Goal: Communication & Community: Answer question/provide support

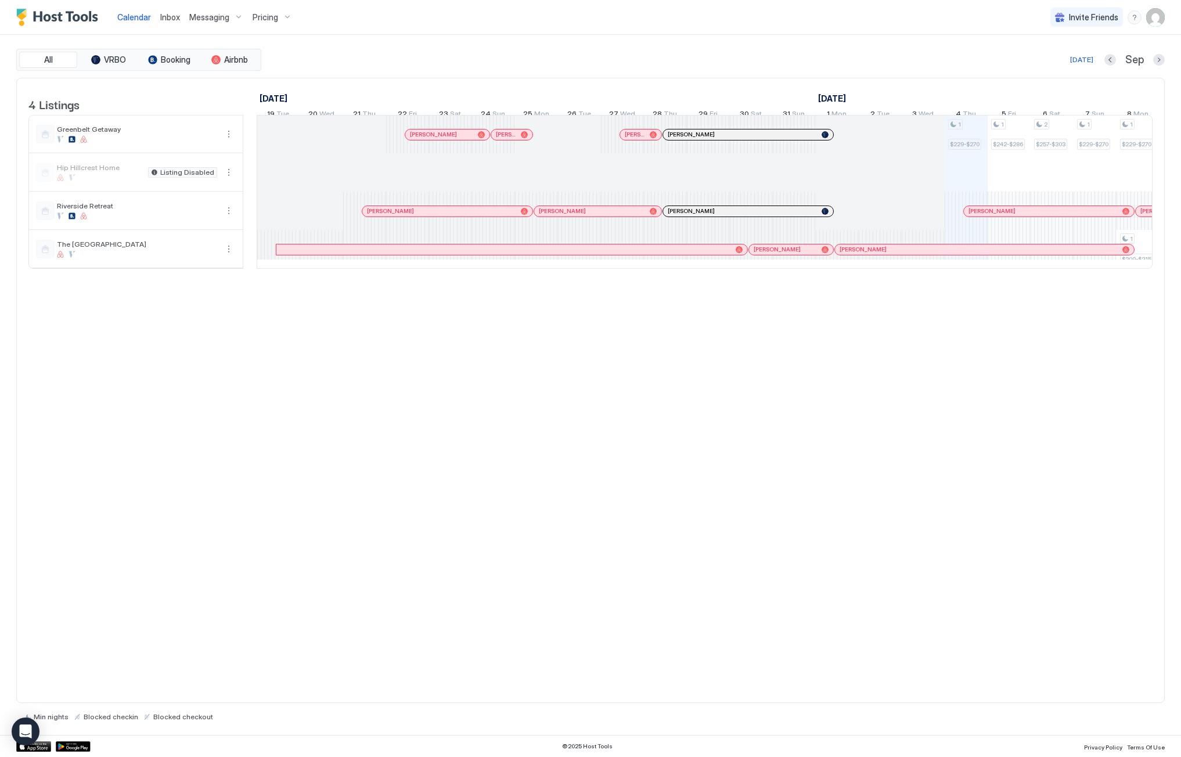
scroll to position [0, 645]
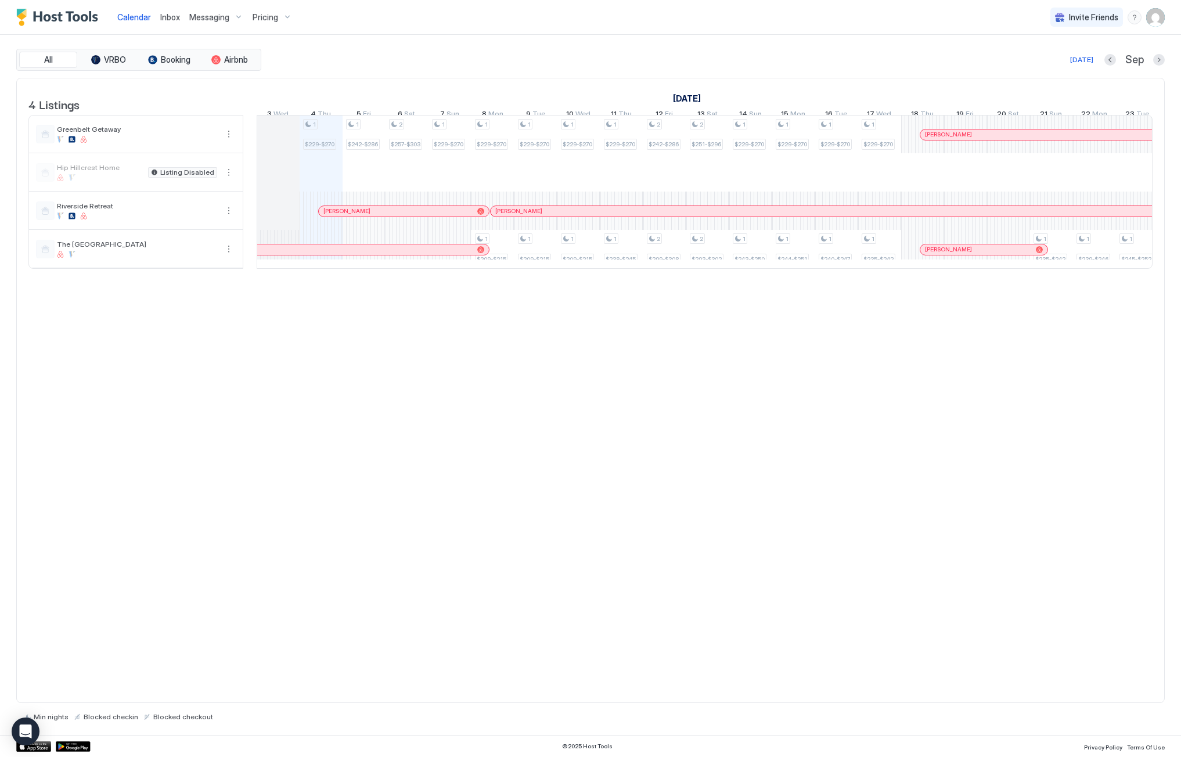
click at [167, 20] on span "Inbox" at bounding box center [170, 17] width 20 height 10
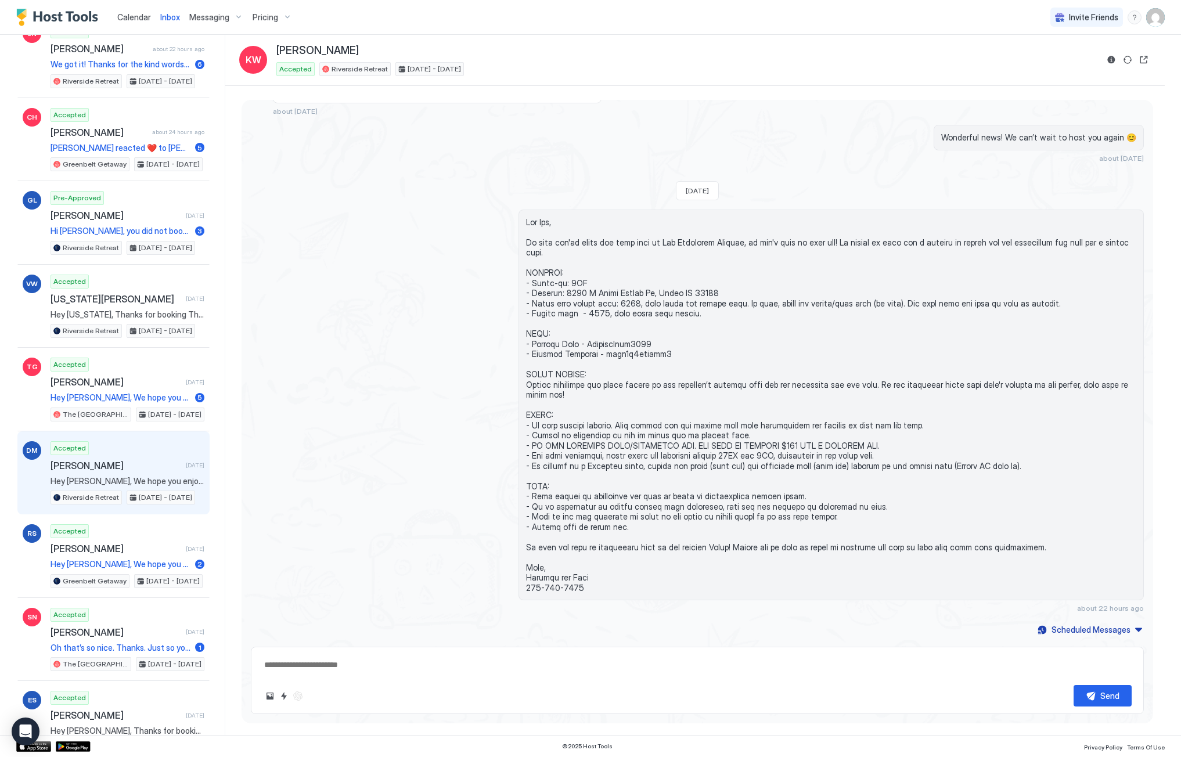
scroll to position [290, 0]
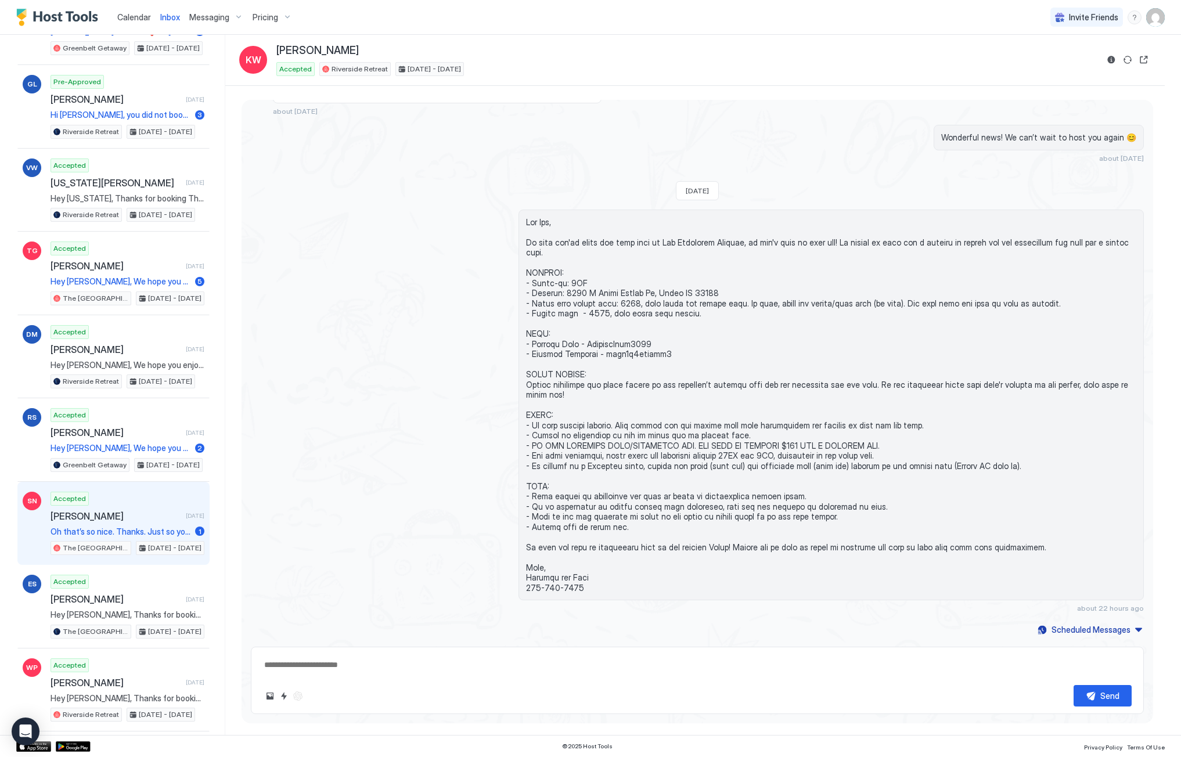
click at [101, 509] on div "Accepted [PERSON_NAME] [DATE] Oh that’s so nice. Thanks. Just so you know. I ha…" at bounding box center [128, 524] width 154 height 64
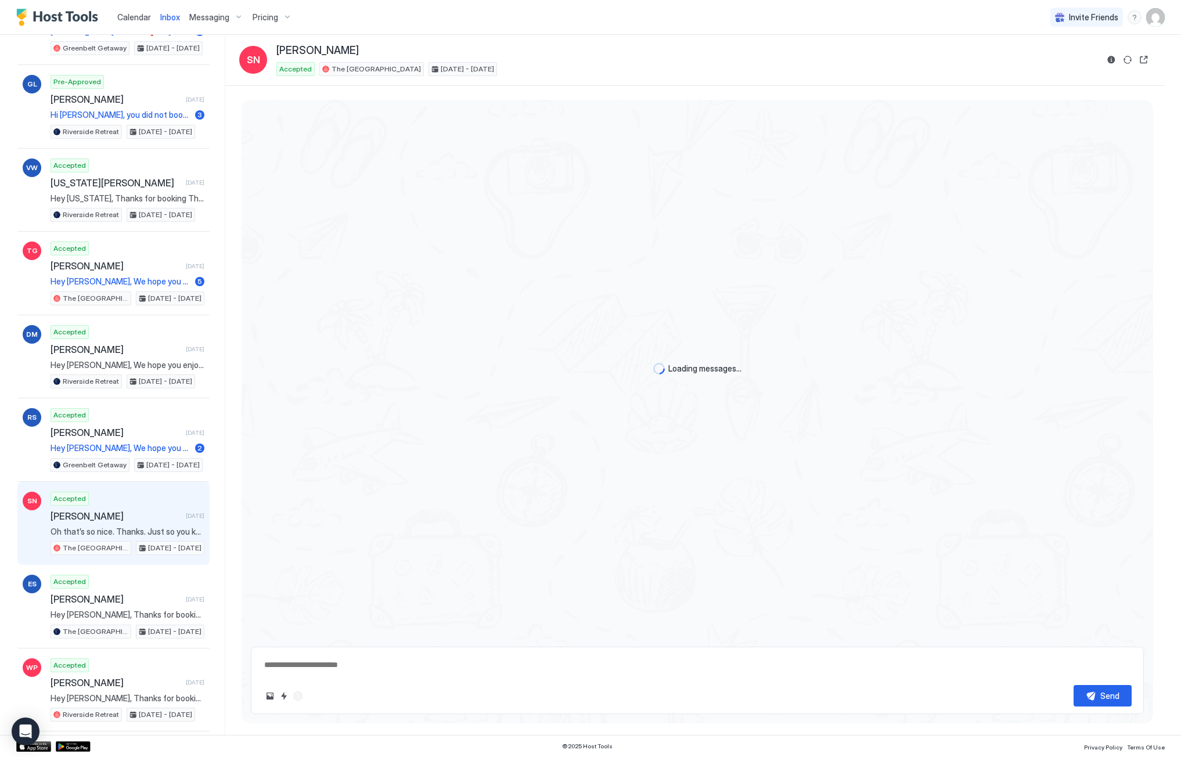
scroll to position [263, 0]
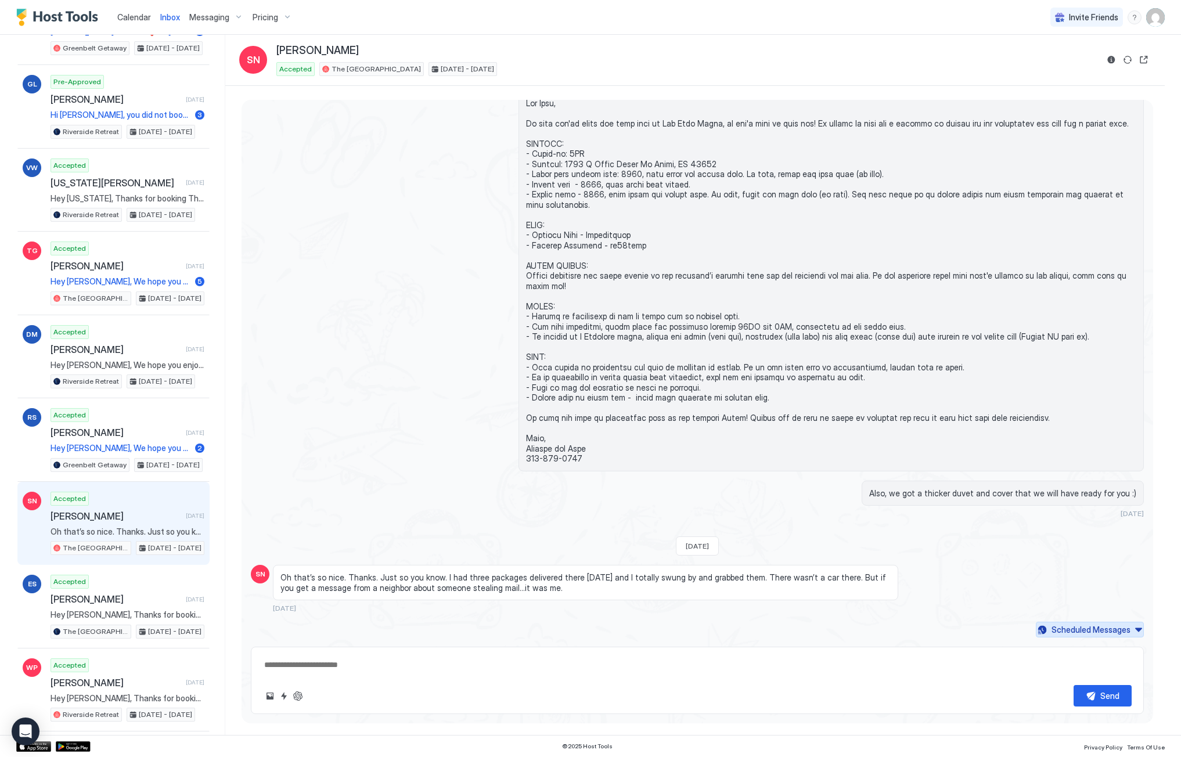
click at [1125, 633] on button "Scheduled Messages" at bounding box center [1090, 630] width 108 height 16
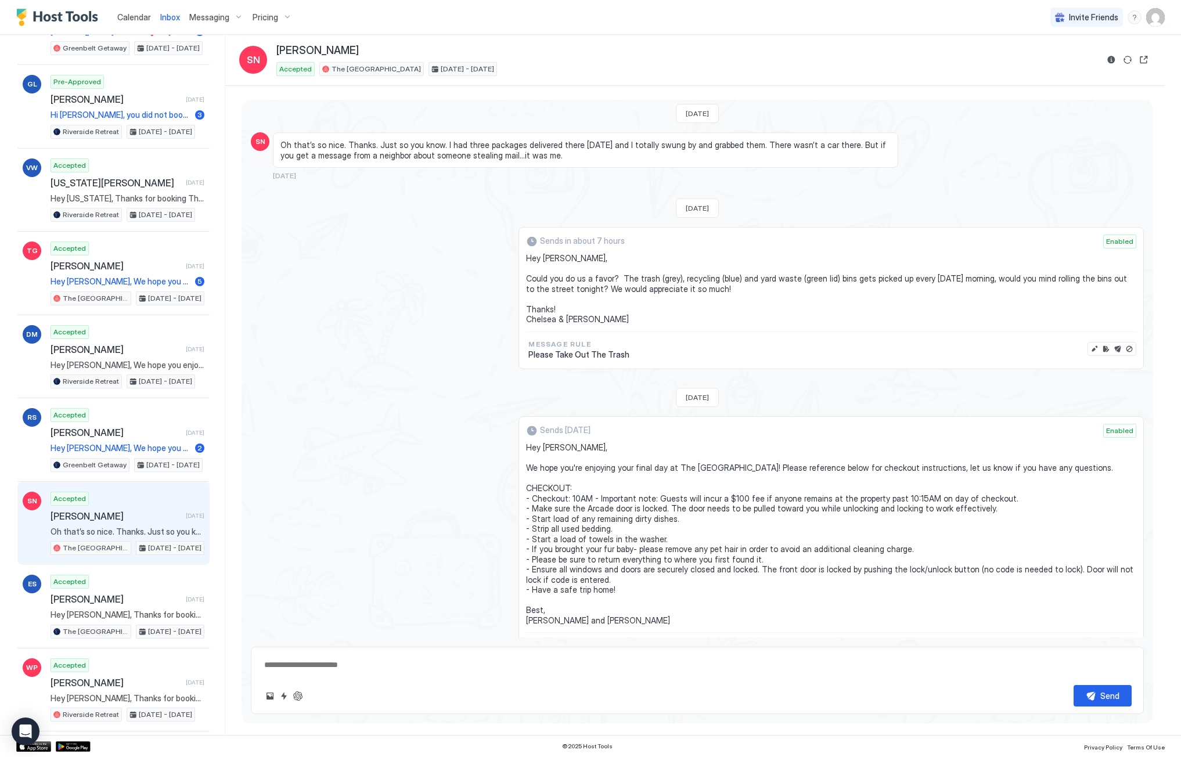
scroll to position [577, 0]
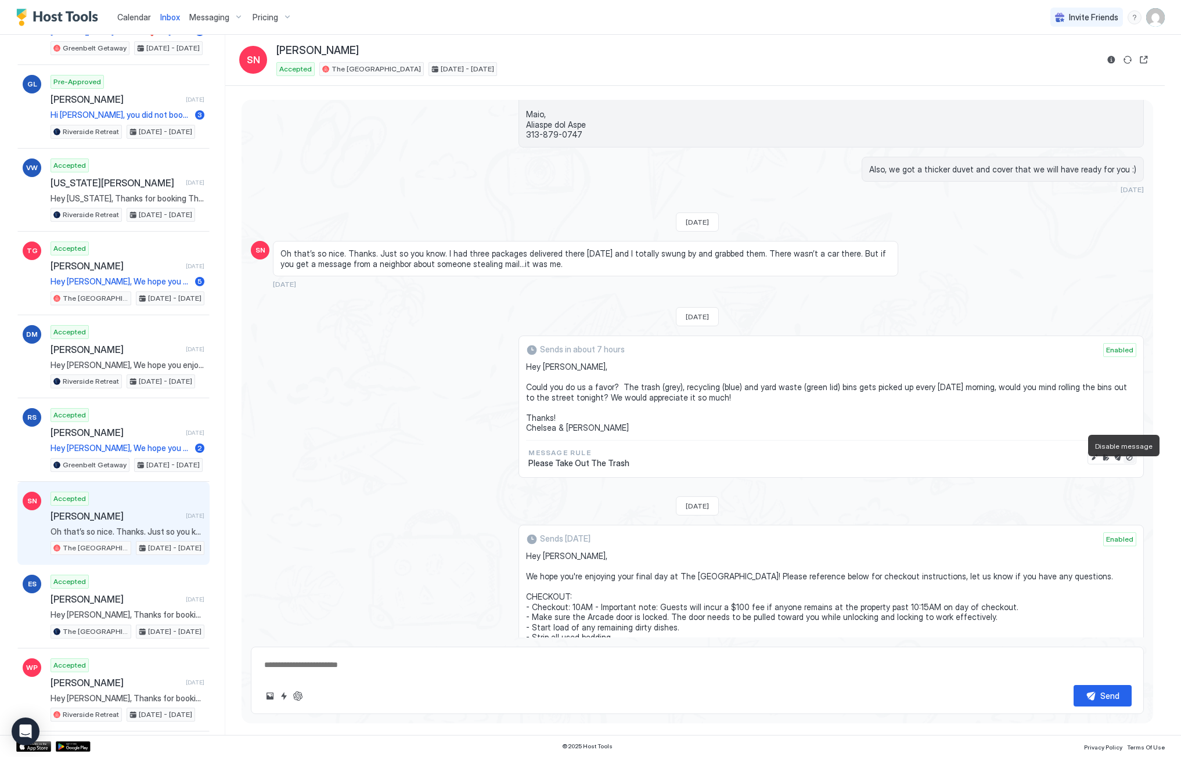
click at [1124, 464] on button "Disable message" at bounding box center [1130, 458] width 12 height 12
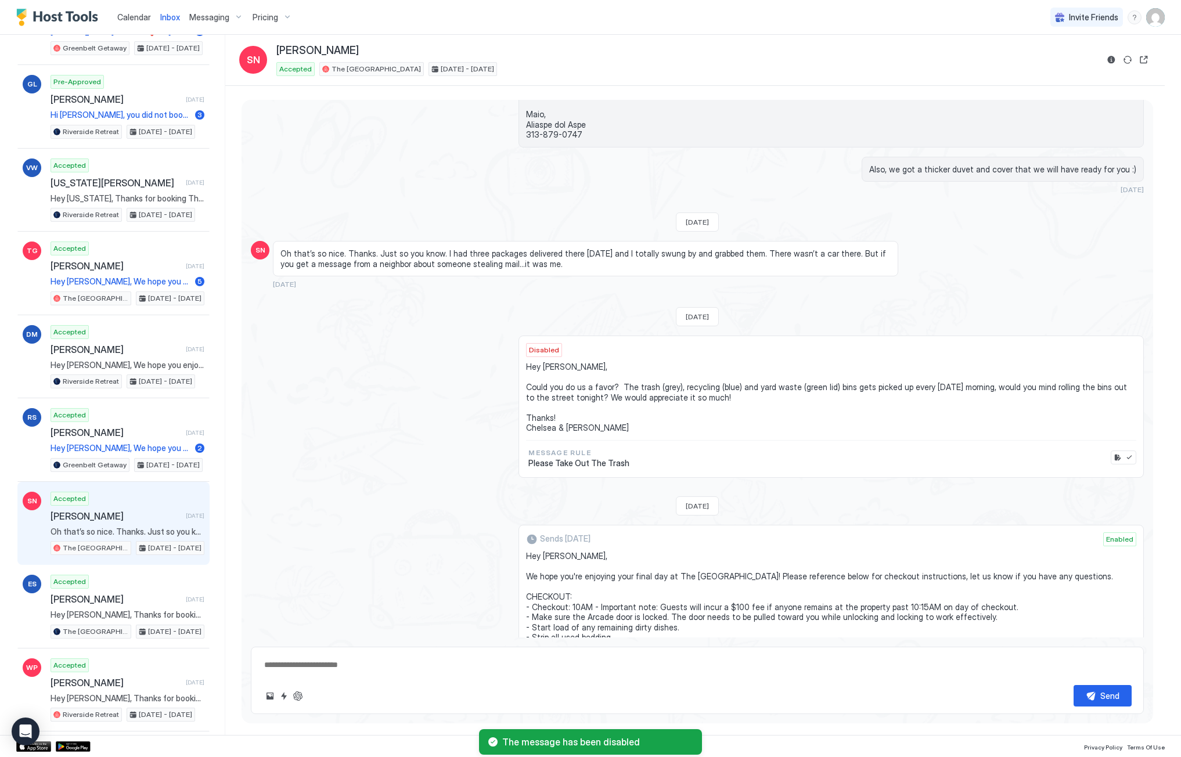
click at [332, 671] on textarea at bounding box center [697, 665] width 869 height 21
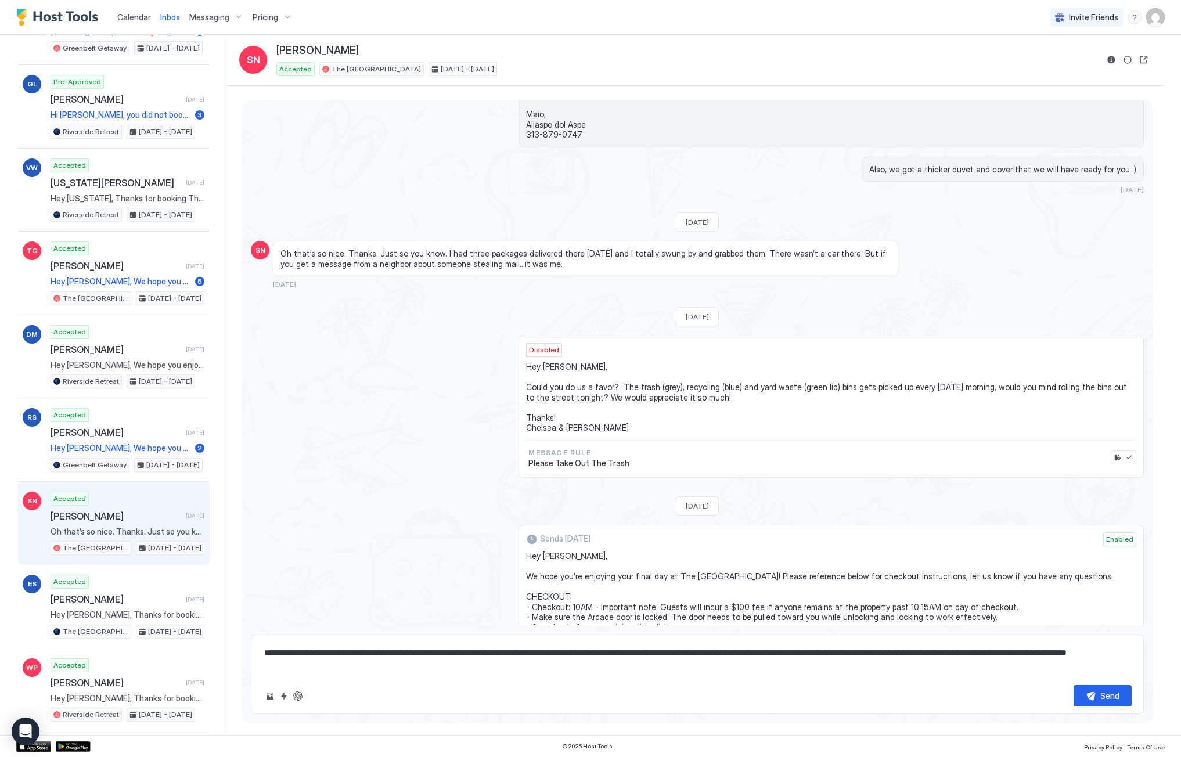
click at [605, 653] on textarea "**********" at bounding box center [697, 659] width 869 height 34
type textarea "**********"
click at [1112, 700] on div "Send" at bounding box center [1110, 696] width 19 height 12
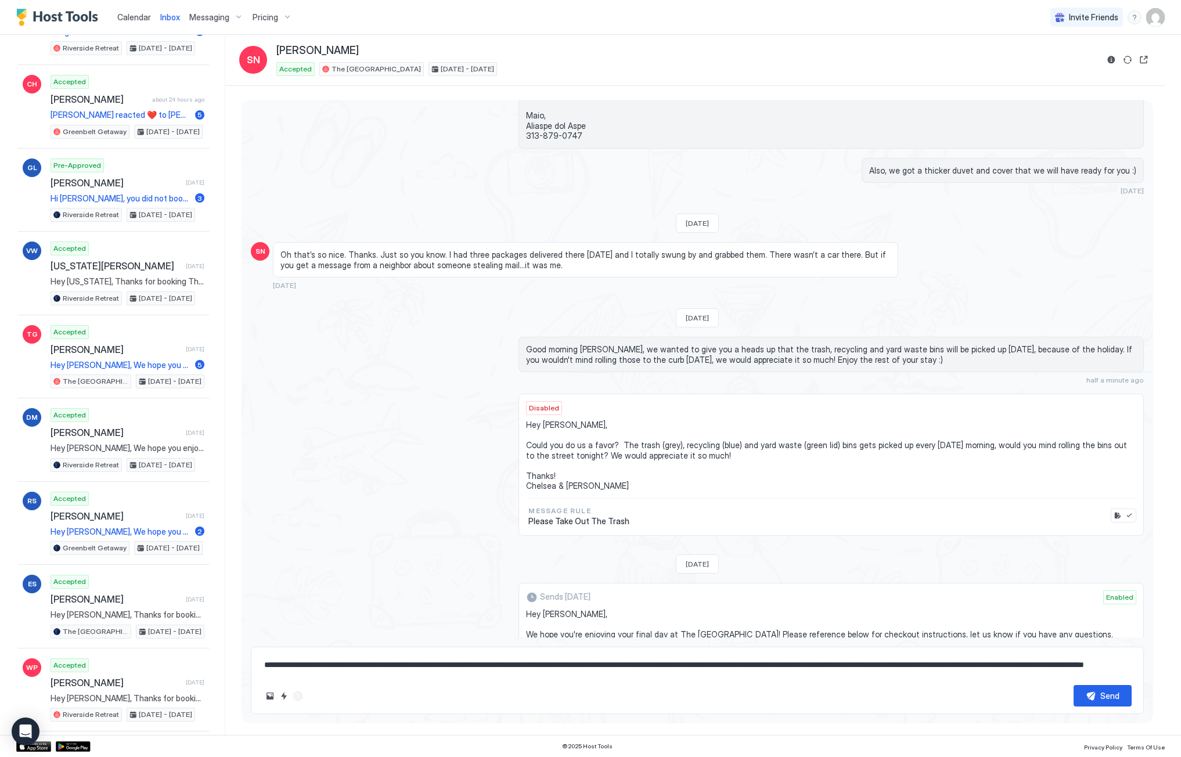
scroll to position [0, 0]
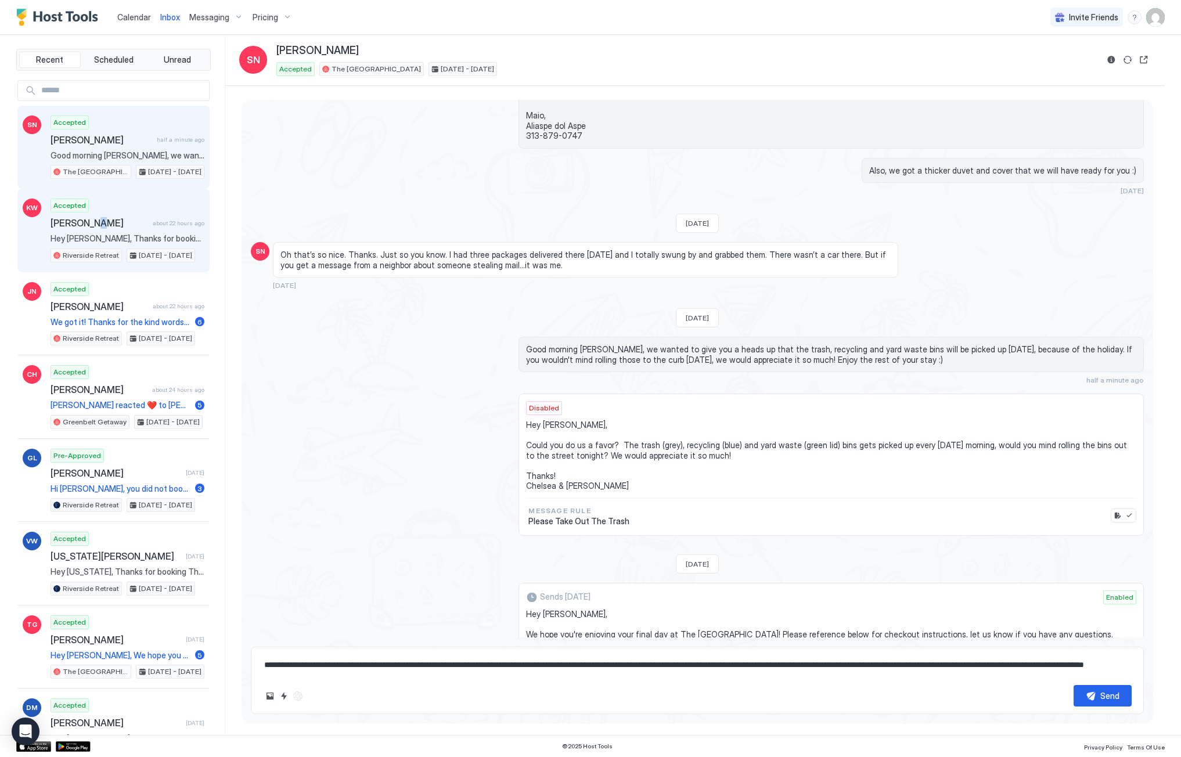
click at [96, 225] on span "[PERSON_NAME]" at bounding box center [100, 223] width 98 height 12
click at [112, 238] on span "Hey [PERSON_NAME], Thanks for booking The Riverside Retreat, we can’t wait to s…" at bounding box center [128, 239] width 154 height 10
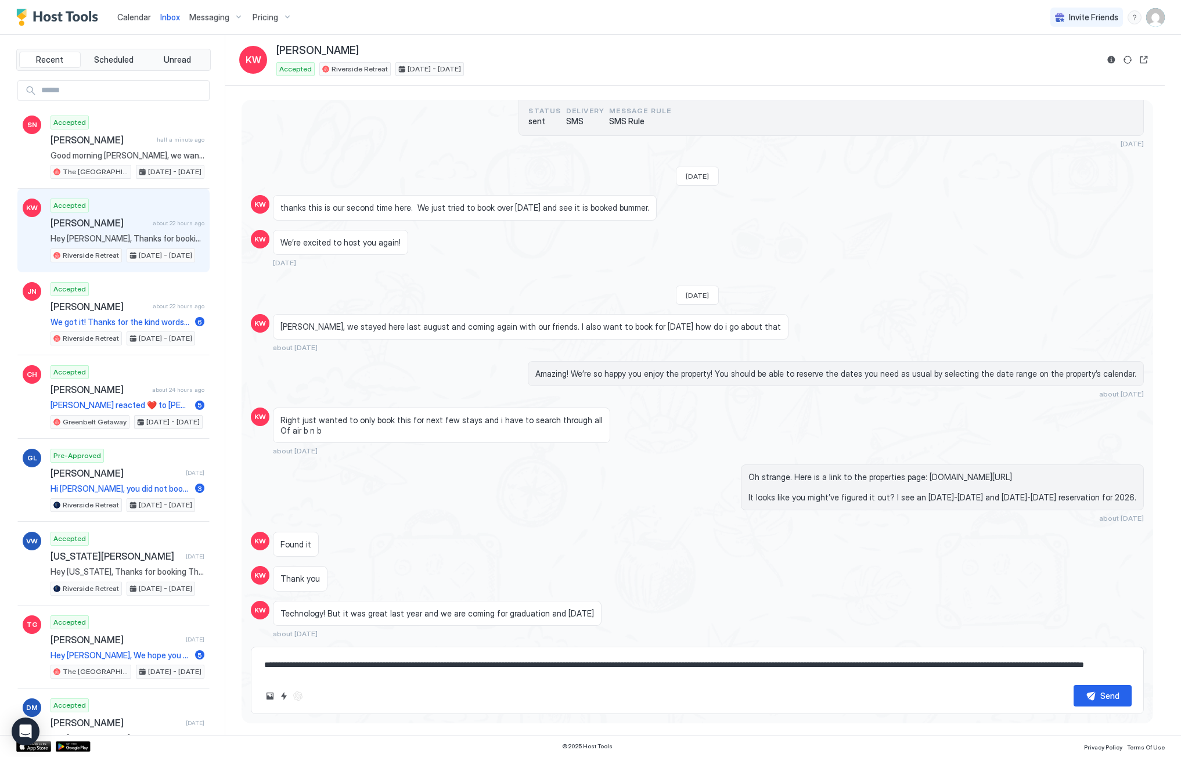
scroll to position [844, 0]
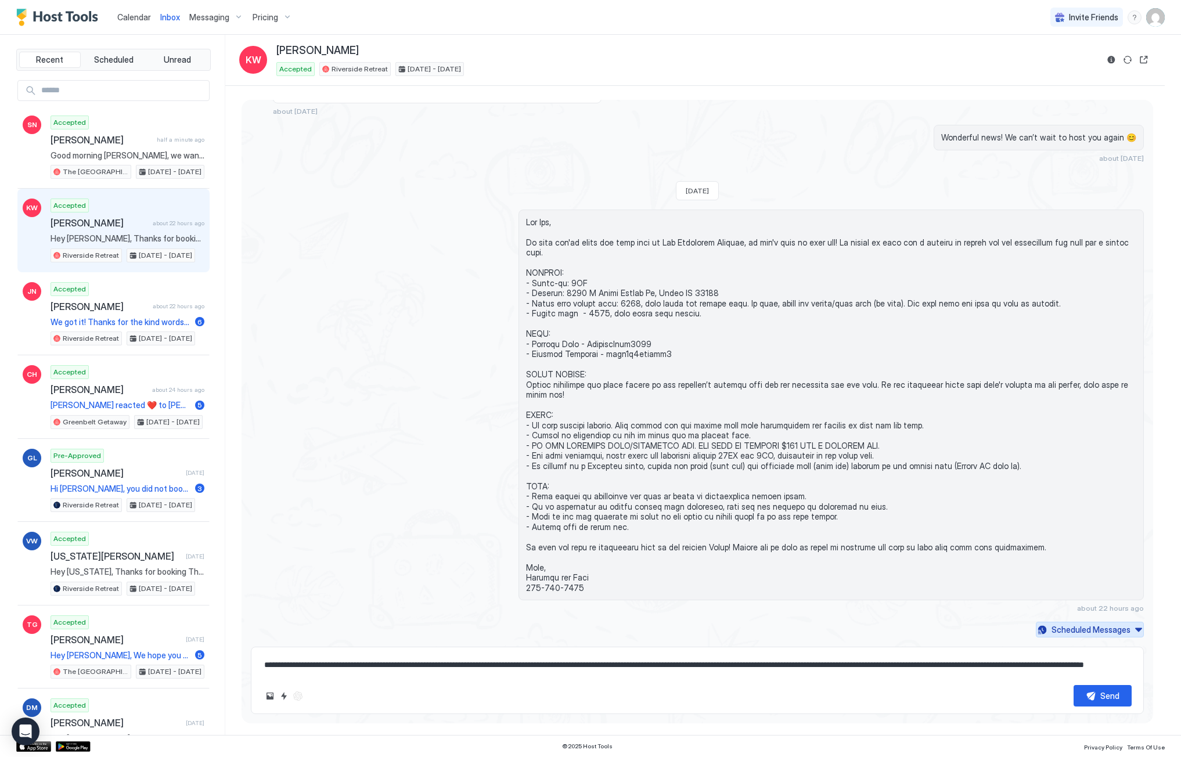
click at [1082, 630] on div "Scheduled Messages" at bounding box center [1091, 630] width 79 height 12
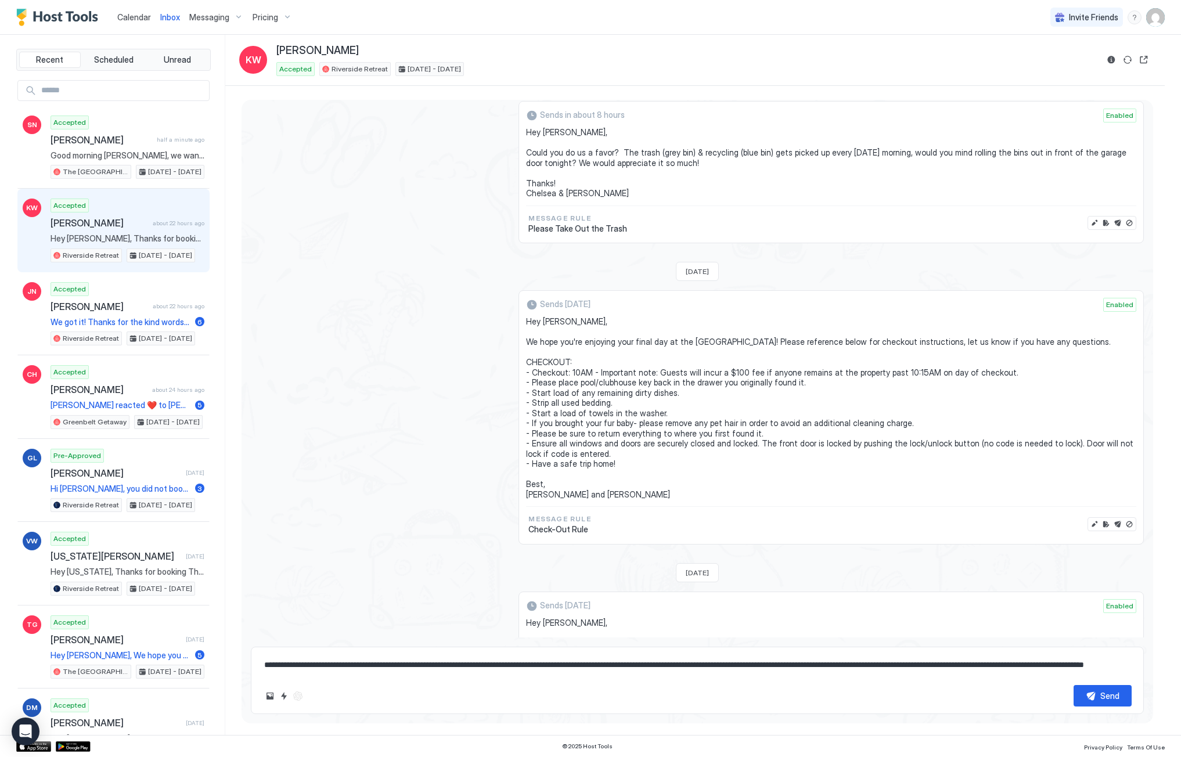
scroll to position [1274, 0]
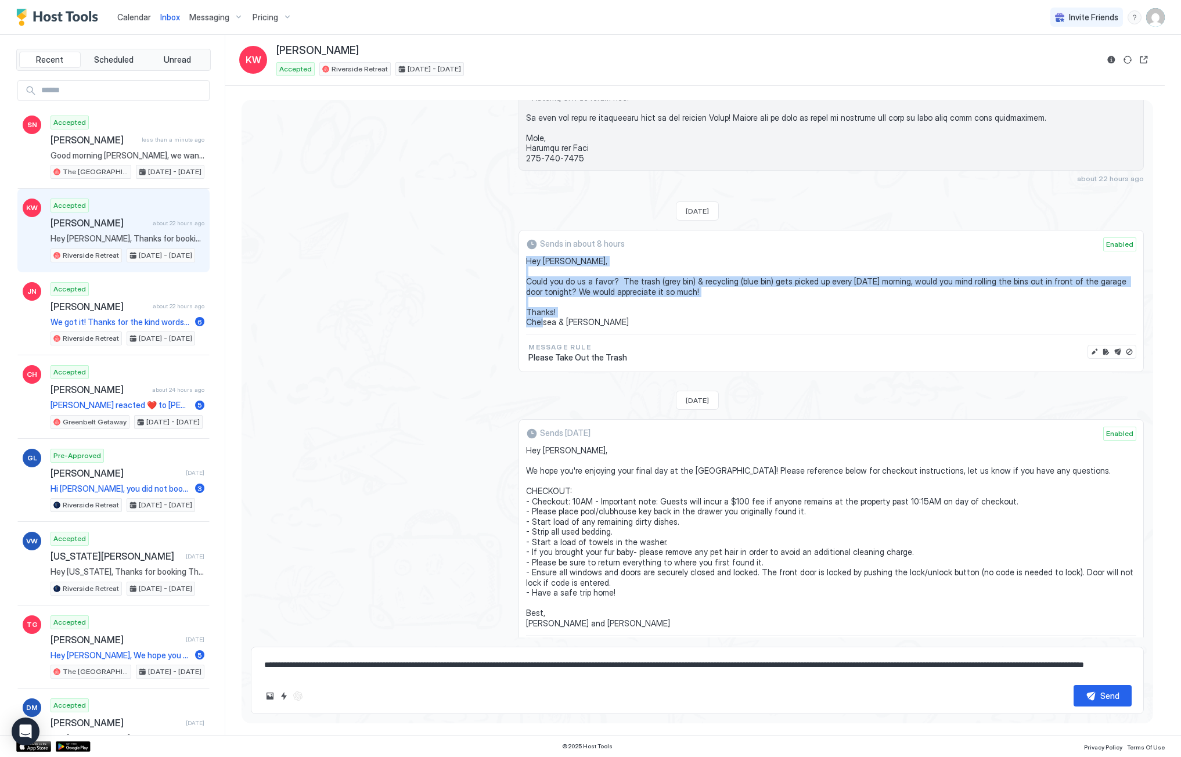
drag, startPoint x: 577, startPoint y: 324, endPoint x: 522, endPoint y: 264, distance: 81.0
click at [522, 264] on div "Sends in about 8 hours Enabled Hey [PERSON_NAME], Could you do us a favor? The …" at bounding box center [832, 301] width 626 height 142
click at [1089, 352] on button "Edit message" at bounding box center [1095, 352] width 12 height 12
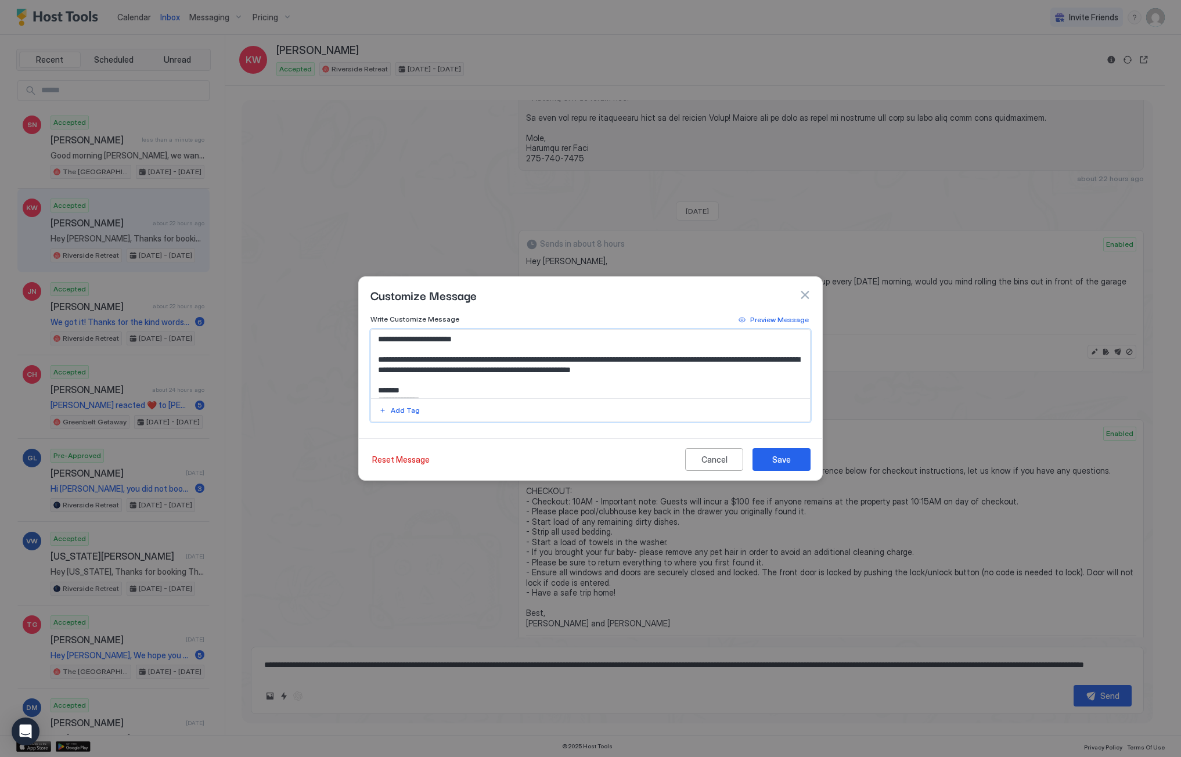
drag, startPoint x: 712, startPoint y: 361, endPoint x: 673, endPoint y: 360, distance: 39.5
click at [671, 360] on textarea "**********" at bounding box center [590, 364] width 439 height 69
drag, startPoint x: 583, startPoint y: 371, endPoint x: 566, endPoint y: 371, distance: 16.8
click at [566, 371] on textarea "**********" at bounding box center [590, 364] width 439 height 69
type textarea "**********"
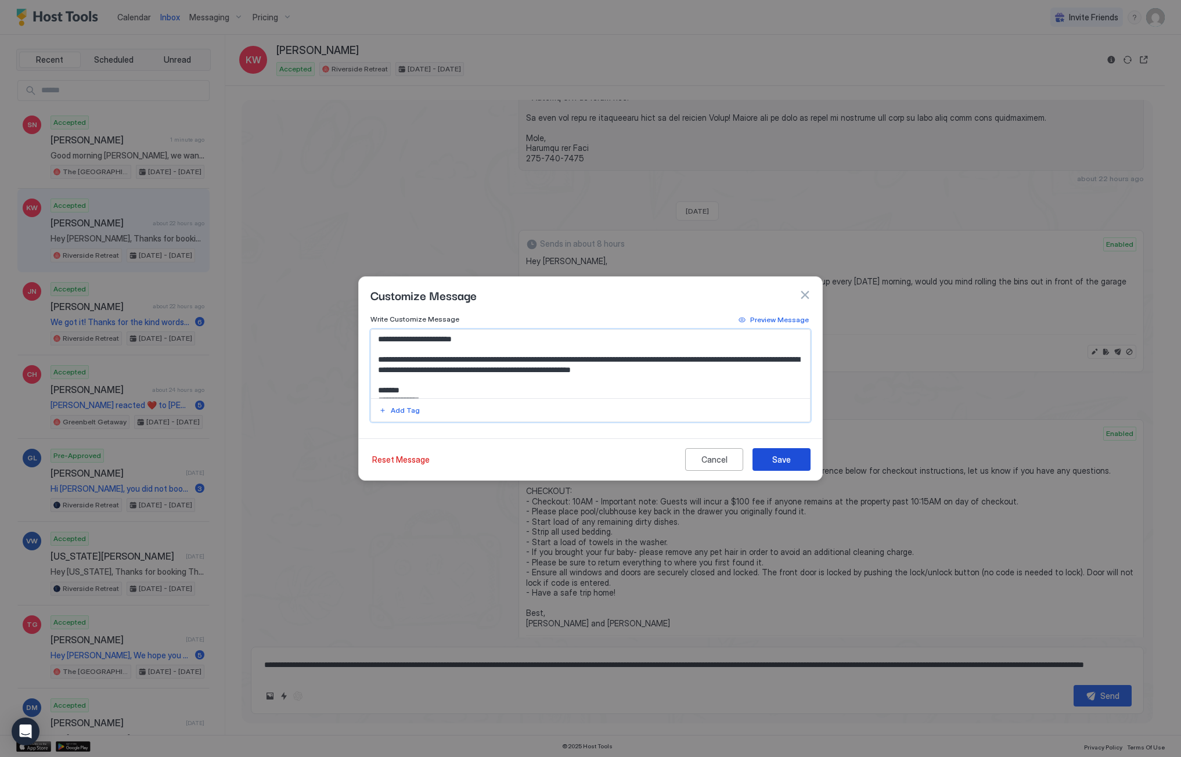
click at [777, 458] on div "Save" at bounding box center [782, 460] width 19 height 12
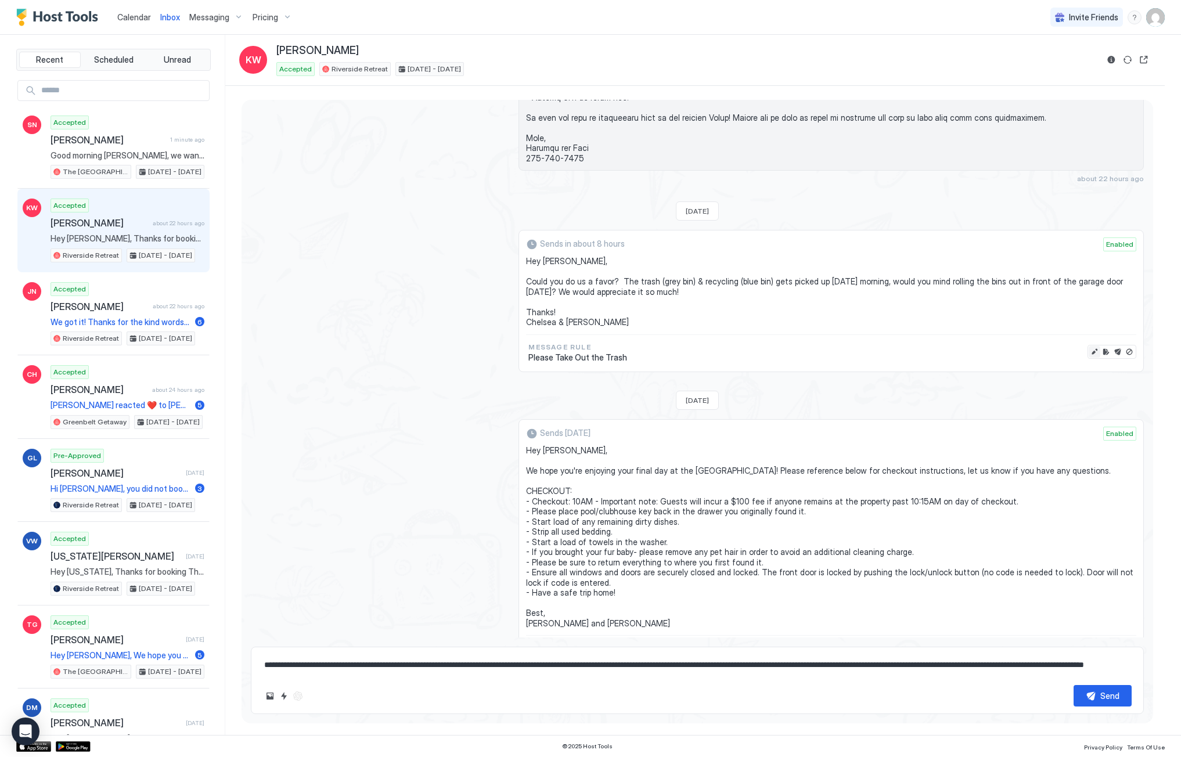
click at [1089, 349] on button "Edit message" at bounding box center [1095, 352] width 12 height 12
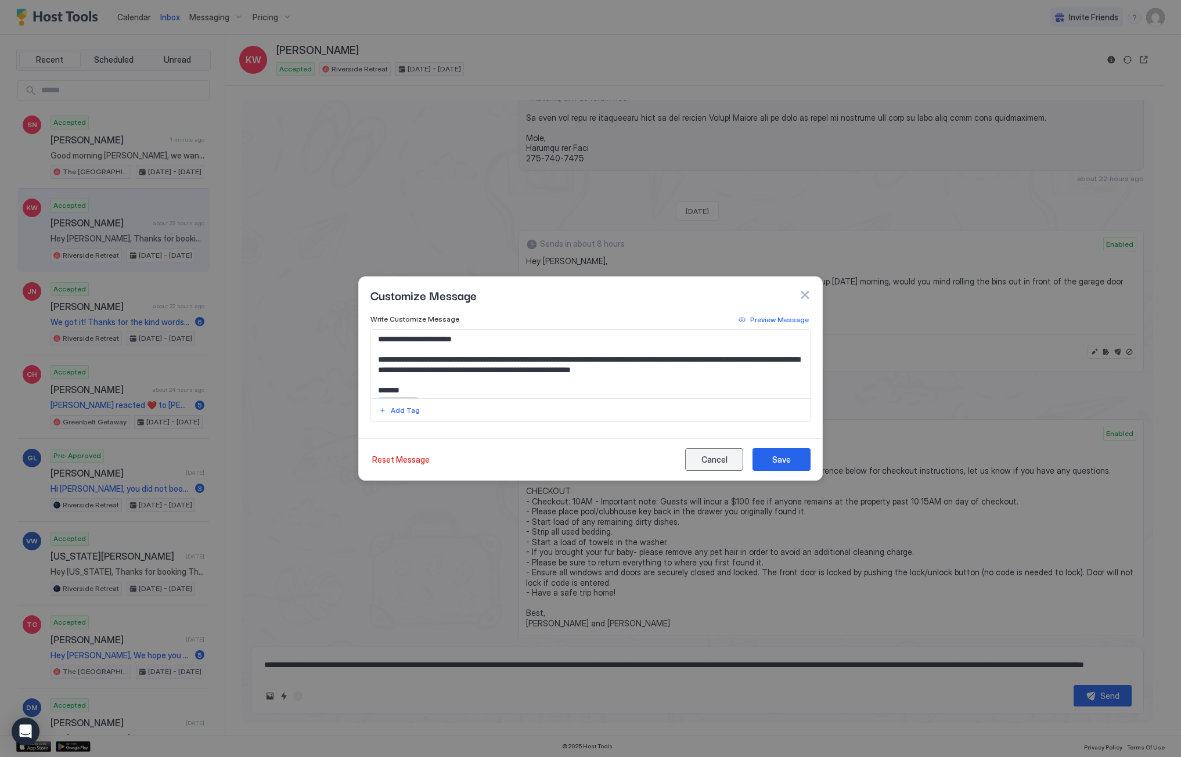
click at [718, 459] on div "Cancel" at bounding box center [715, 460] width 26 height 12
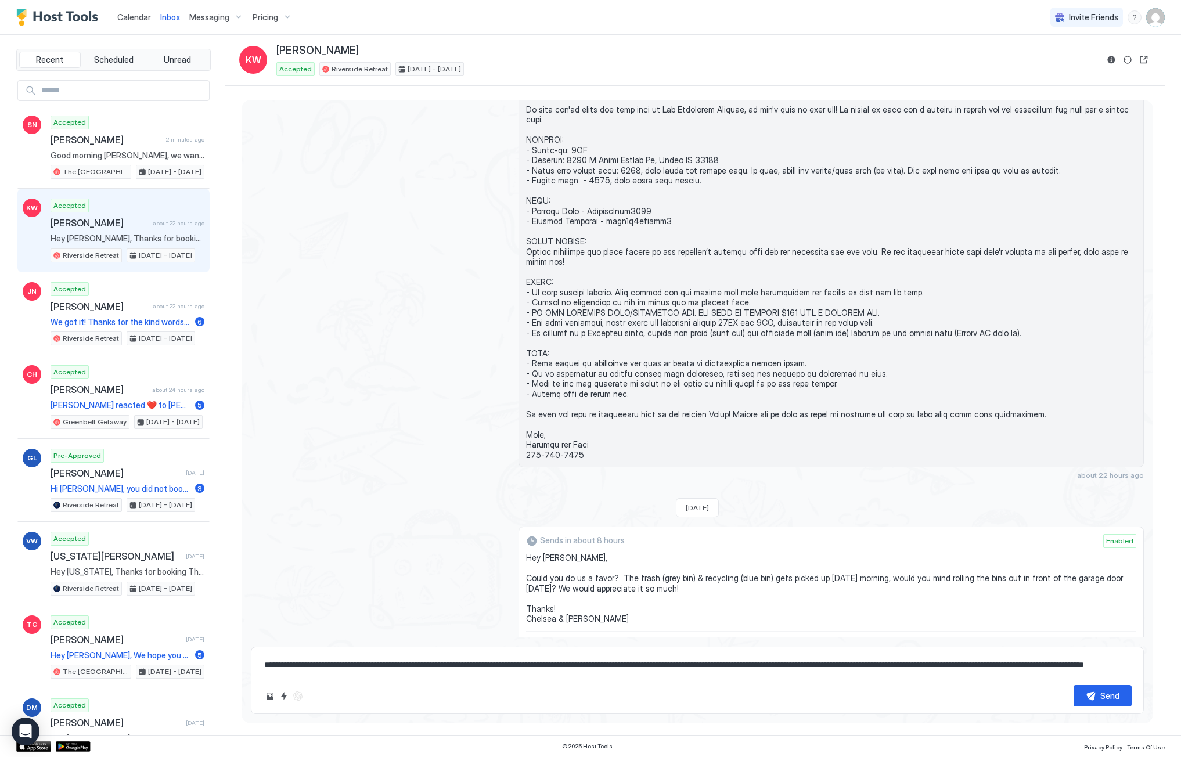
scroll to position [983, 0]
